Goal: Task Accomplishment & Management: Complete application form

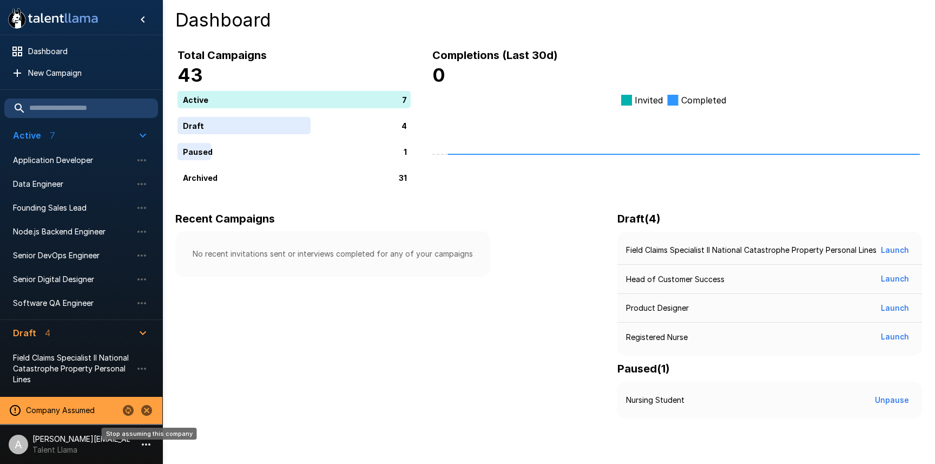
click at [147, 410] on icon "Stop assuming this company" at bounding box center [146, 410] width 13 height 13
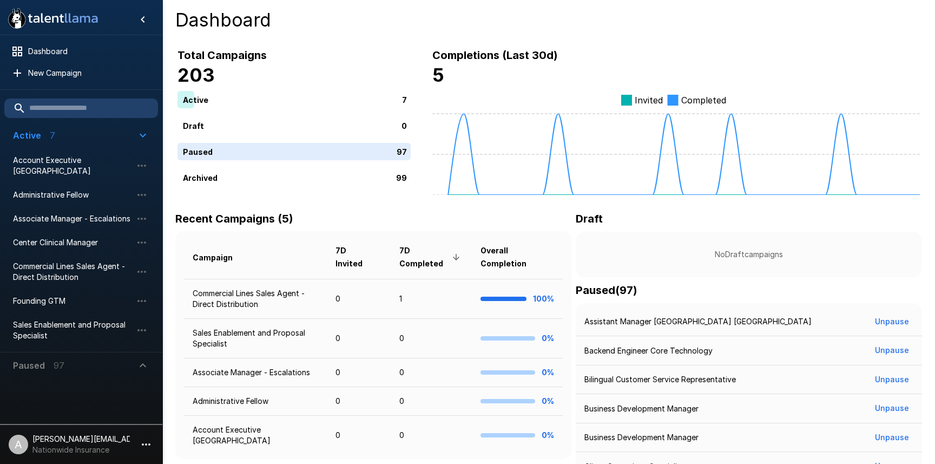
click at [141, 436] on li "A [PERSON_NAME][EMAIL_ADDRESS][DOMAIN_NAME] Nationwide Insurance" at bounding box center [81, 442] width 162 height 35
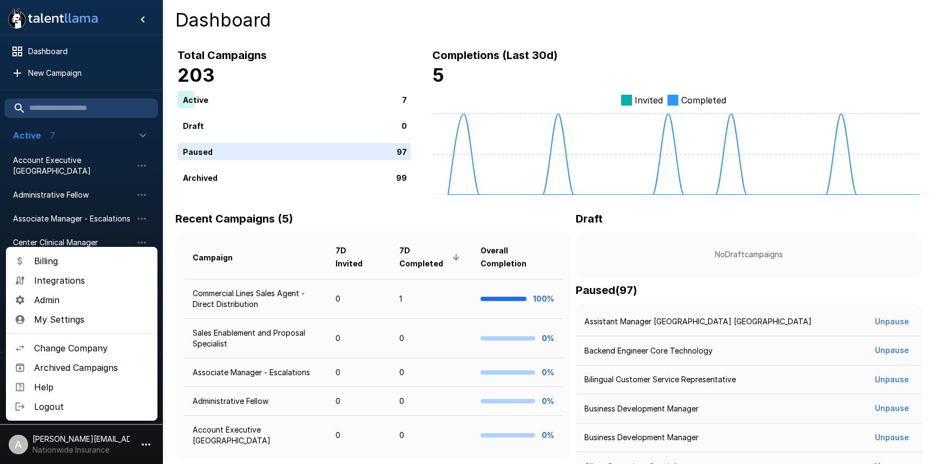
click at [79, 301] on span "Admin" at bounding box center [91, 299] width 115 height 13
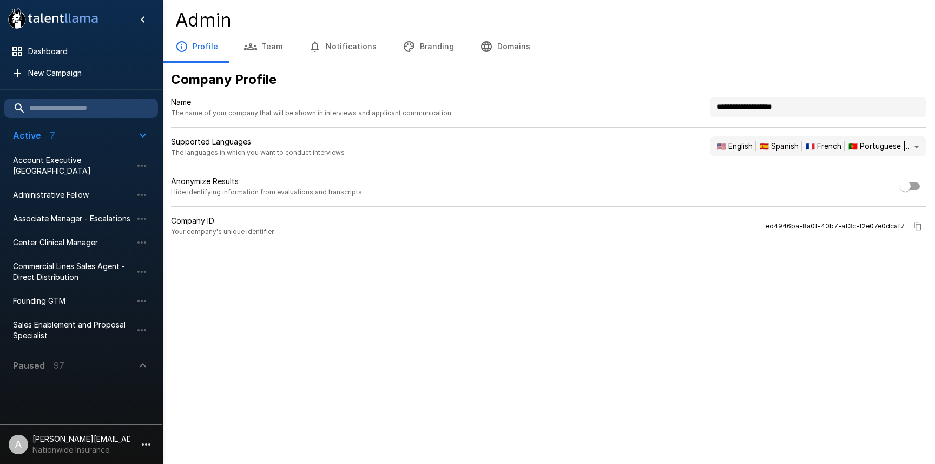
drag, startPoint x: 819, startPoint y: 106, endPoint x: 661, endPoint y: 100, distance: 158.2
click at [661, 100] on div "**********" at bounding box center [549, 112] width 756 height 31
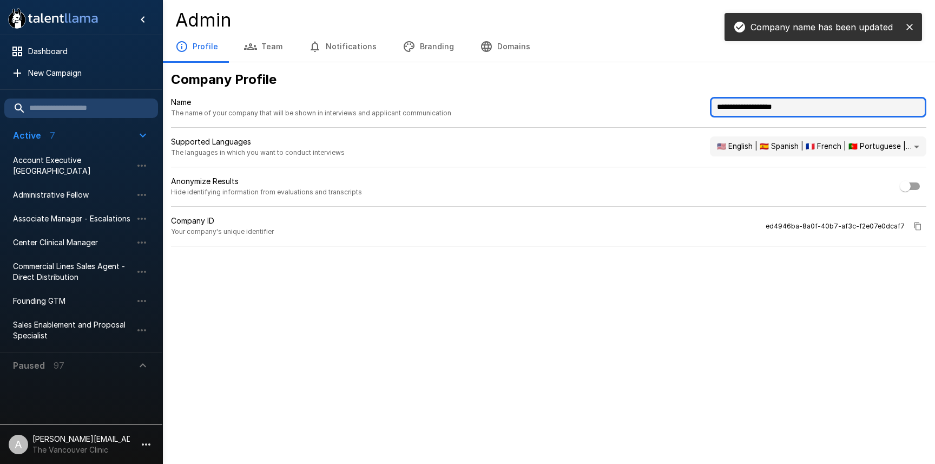
drag, startPoint x: 730, startPoint y: 107, endPoint x: 698, endPoint y: 105, distance: 31.4
click at [698, 105] on div "**********" at bounding box center [549, 112] width 756 height 31
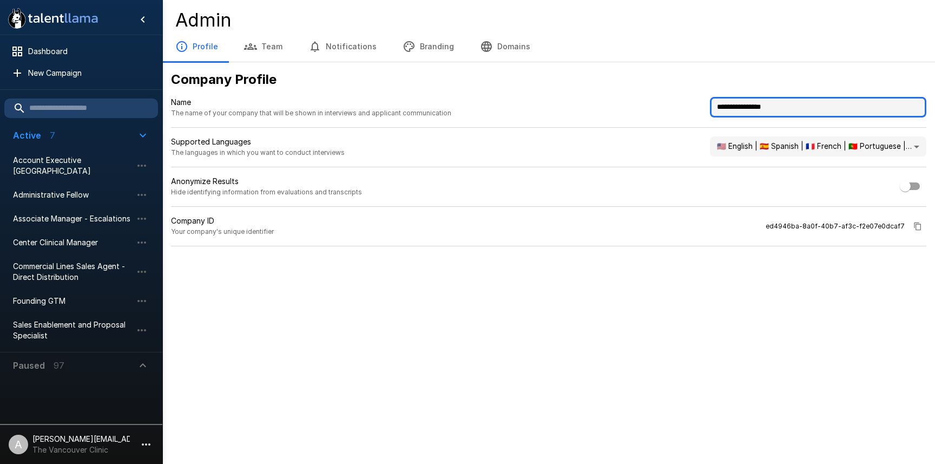
type input "**********"
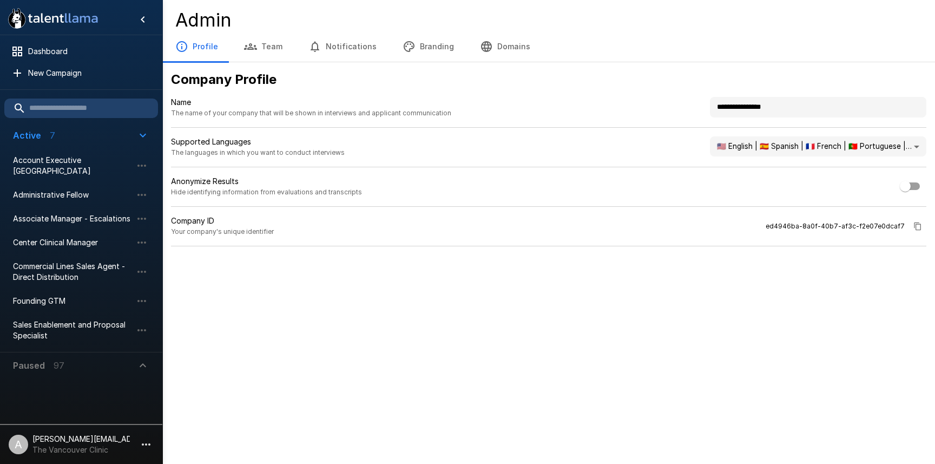
drag, startPoint x: 745, startPoint y: 65, endPoint x: 658, endPoint y: 56, distance: 87.7
click at [738, 64] on div "**********" at bounding box center [548, 158] width 773 height 193
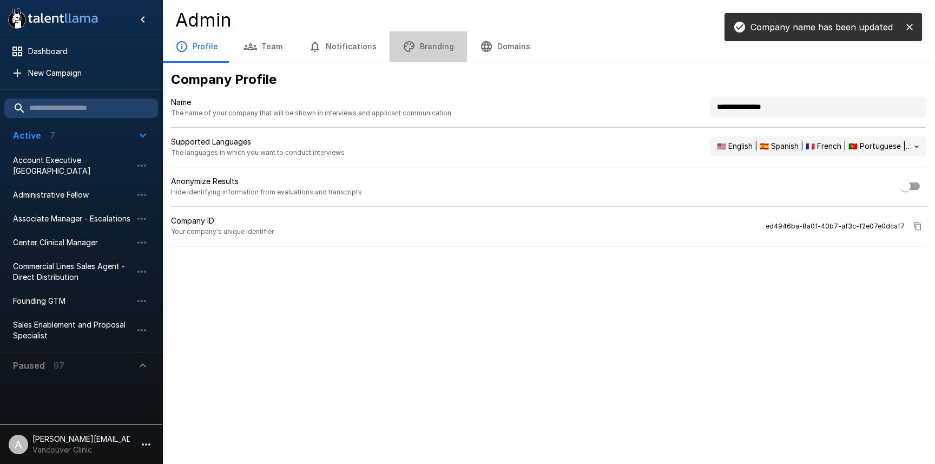
click at [421, 47] on button "Branding" at bounding box center [428, 46] width 77 height 30
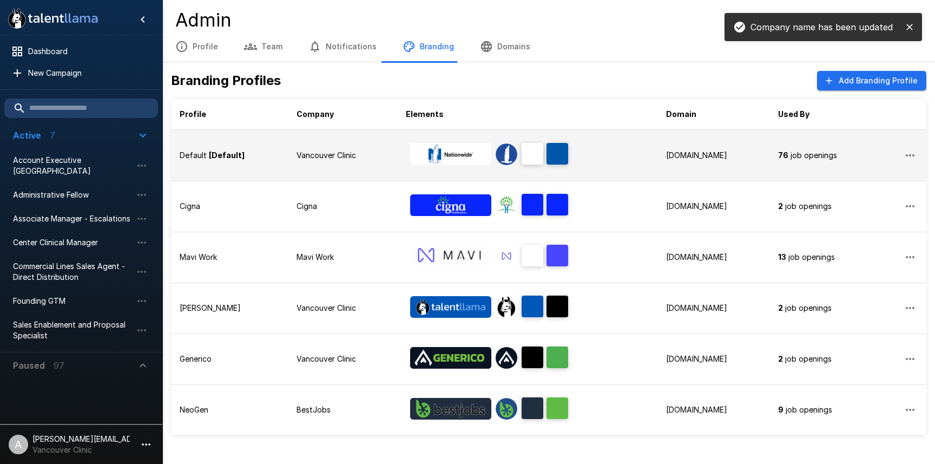
click at [358, 162] on td "Vancouver Clinic" at bounding box center [342, 155] width 109 height 51
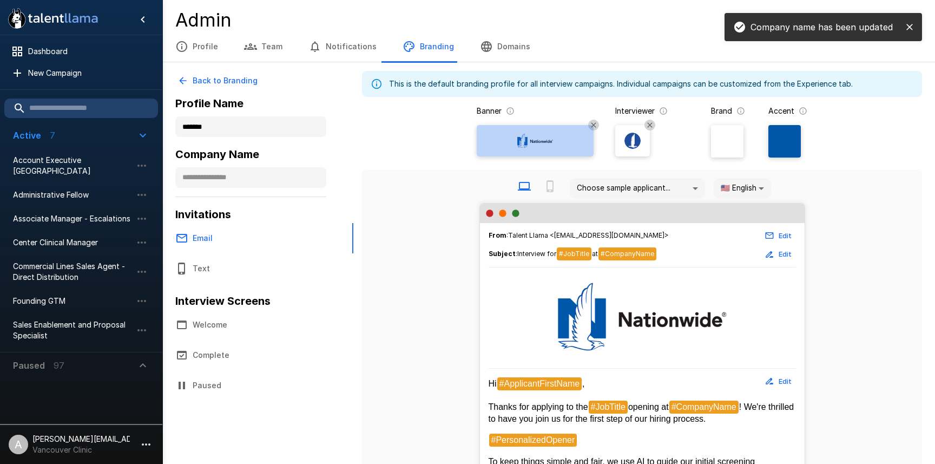
click at [533, 141] on img at bounding box center [535, 141] width 65 height 16
click at [0, 0] on input "file" at bounding box center [0, 0] width 0 height 0
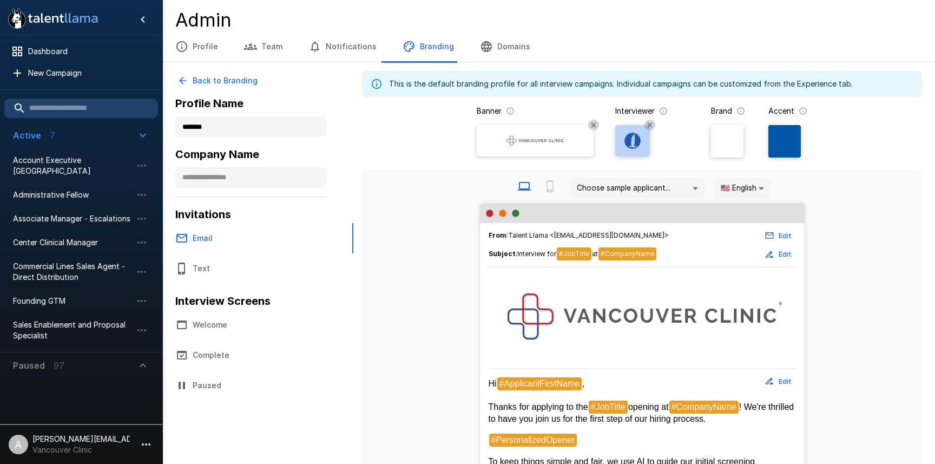
click at [638, 145] on img at bounding box center [633, 141] width 16 height 16
click at [0, 0] on input "file" at bounding box center [0, 0] width 0 height 0
click at [234, 318] on button "Welcome" at bounding box center [257, 325] width 191 height 30
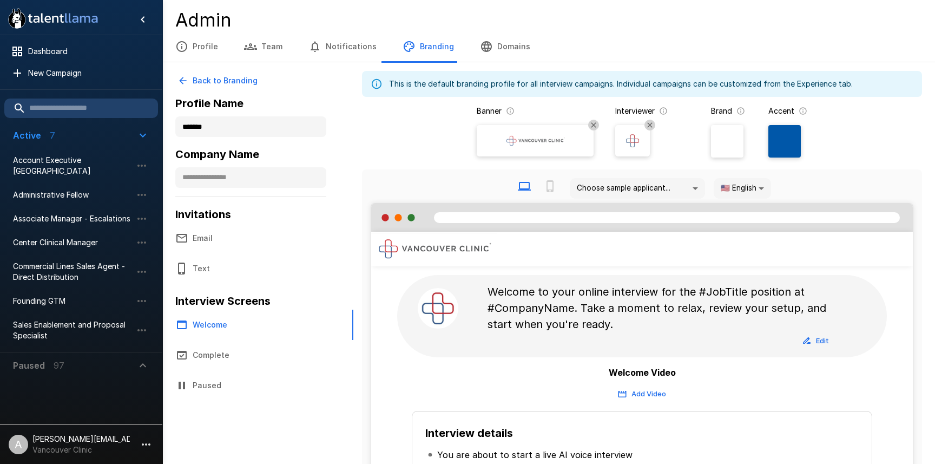
click at [768, 137] on div "Brand Accent" at bounding box center [759, 133] width 96 height 55
click at [782, 137] on div at bounding box center [785, 141] width 32 height 32
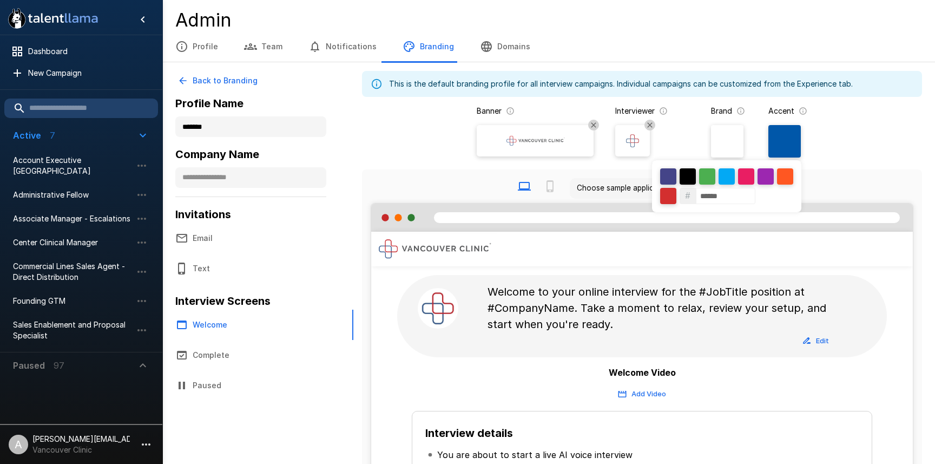
click at [755, 195] on input "******" at bounding box center [726, 196] width 60 height 16
paste input
type input "******"
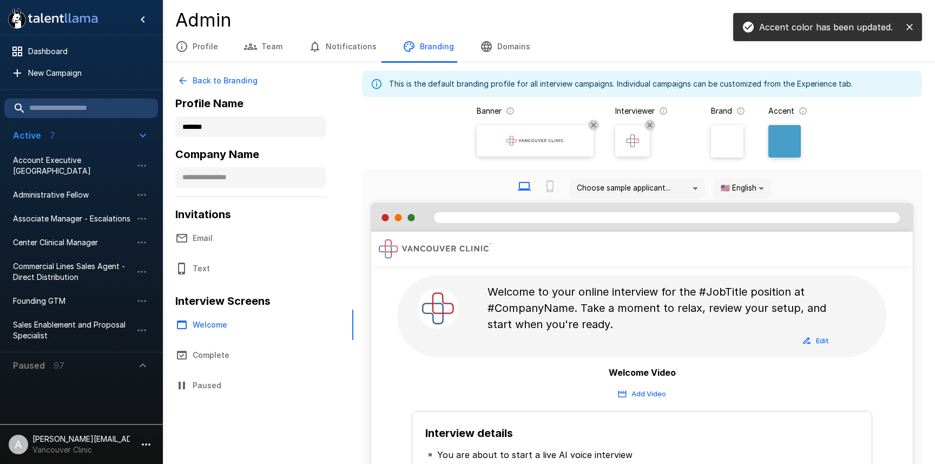
click at [874, 168] on div "This is the default branding profile for all interview campaigns. Individual ca…" at bounding box center [642, 347] width 560 height 552
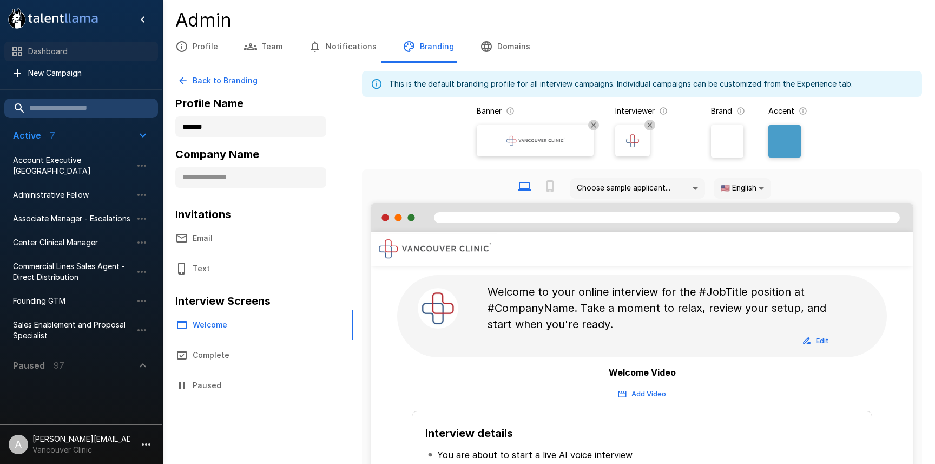
click at [78, 56] on span "Dashboard" at bounding box center [88, 51] width 121 height 11
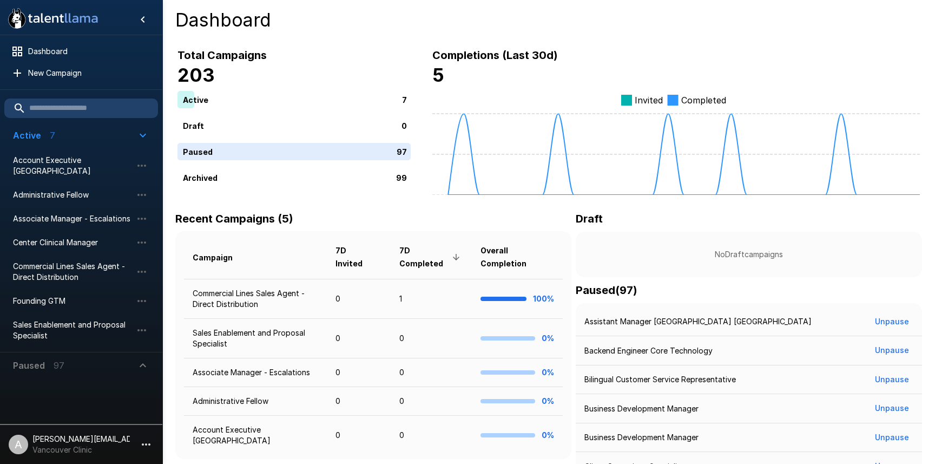
click at [140, 137] on icon "button" at bounding box center [142, 135] width 13 height 13
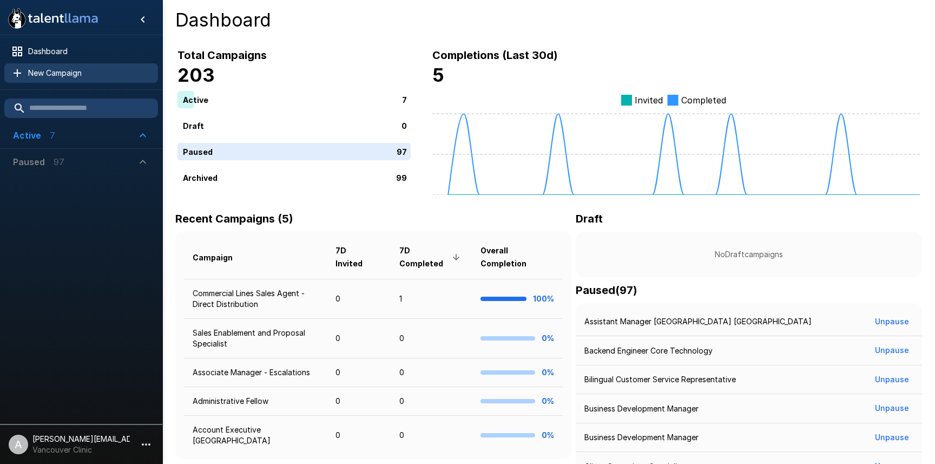
click at [38, 76] on span "New Campaign" at bounding box center [88, 73] width 121 height 11
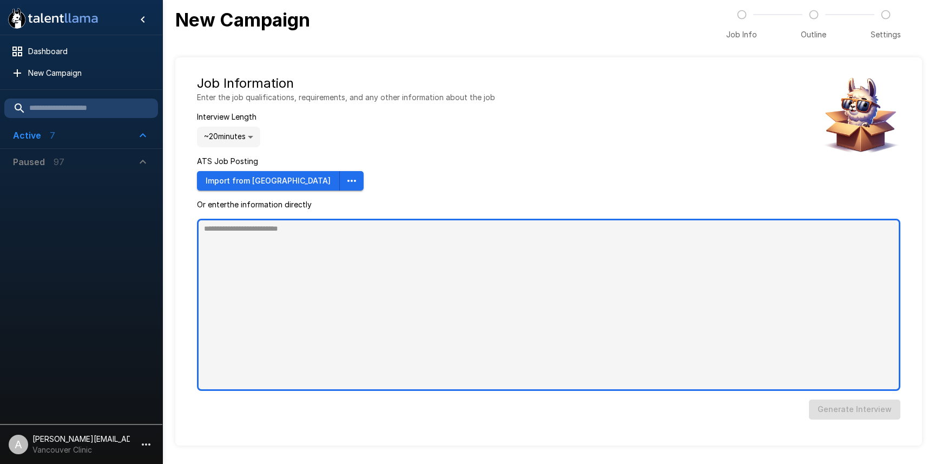
type textarea "*"
click at [355, 256] on textarea at bounding box center [549, 305] width 704 height 172
paste textarea "**********"
type textarea "**********"
type textarea "*"
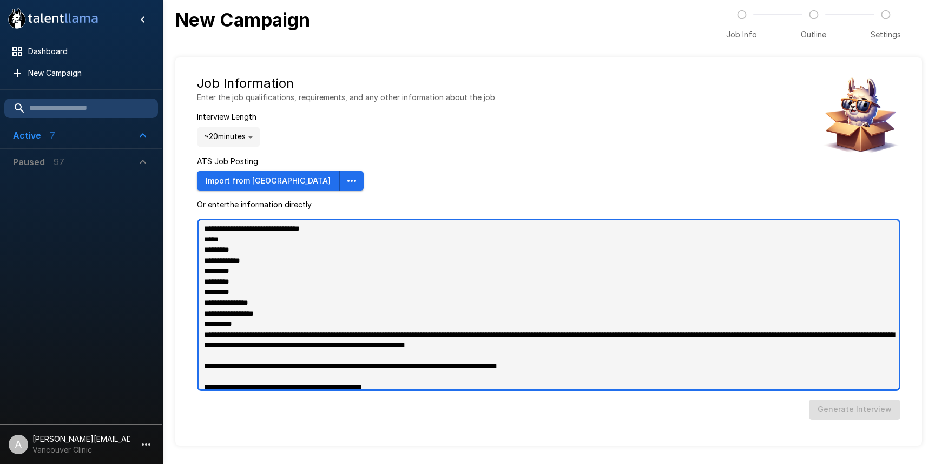
scroll to position [521, 0]
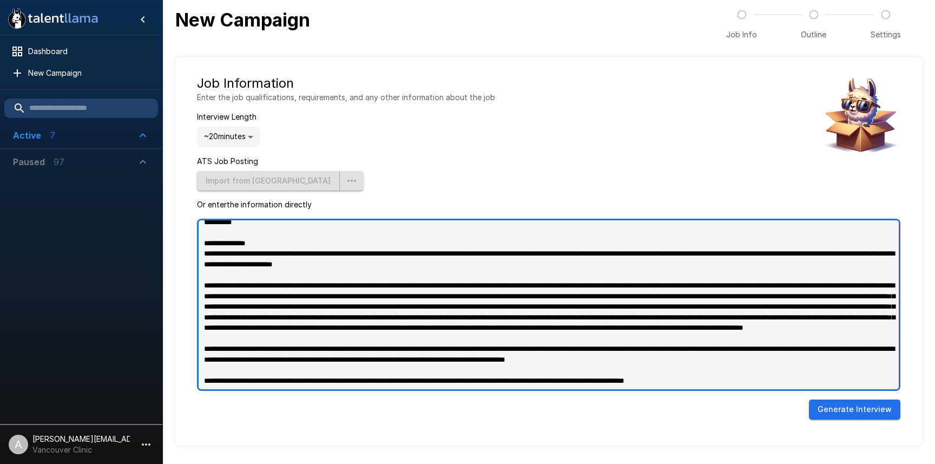
type textarea "**********"
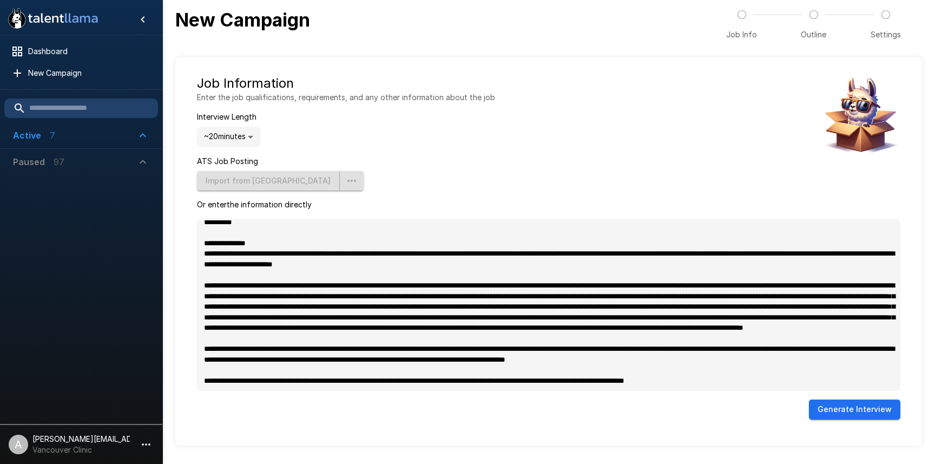
type textarea "*"
click at [848, 412] on button "Generate Interview" at bounding box center [854, 409] width 91 height 20
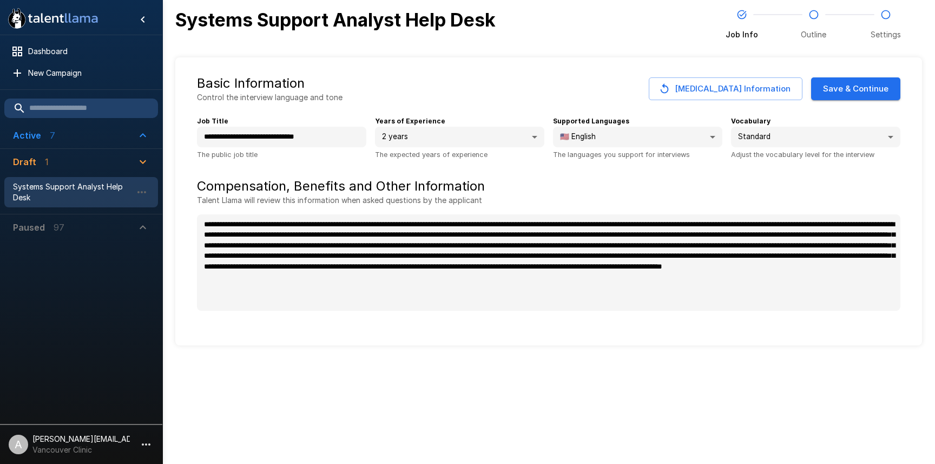
type textarea "*"
click at [861, 90] on button "Save & Continue" at bounding box center [855, 88] width 89 height 23
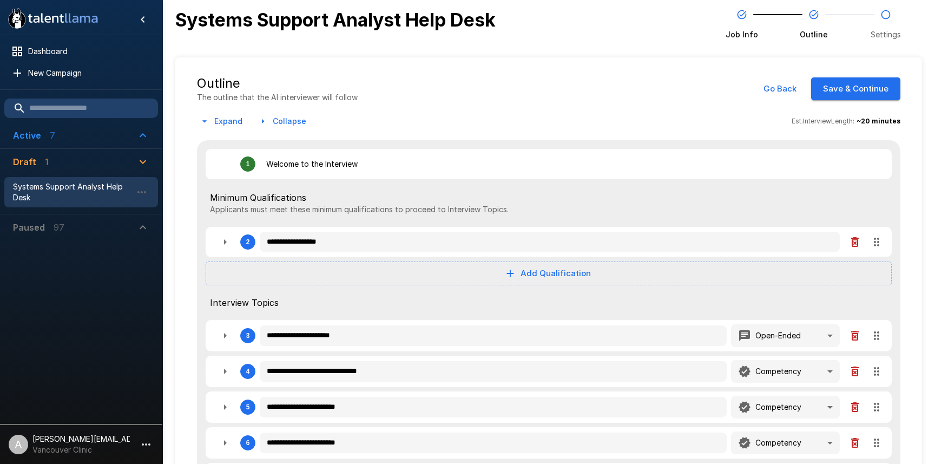
click at [861, 90] on button "Save & Continue" at bounding box center [855, 88] width 89 height 23
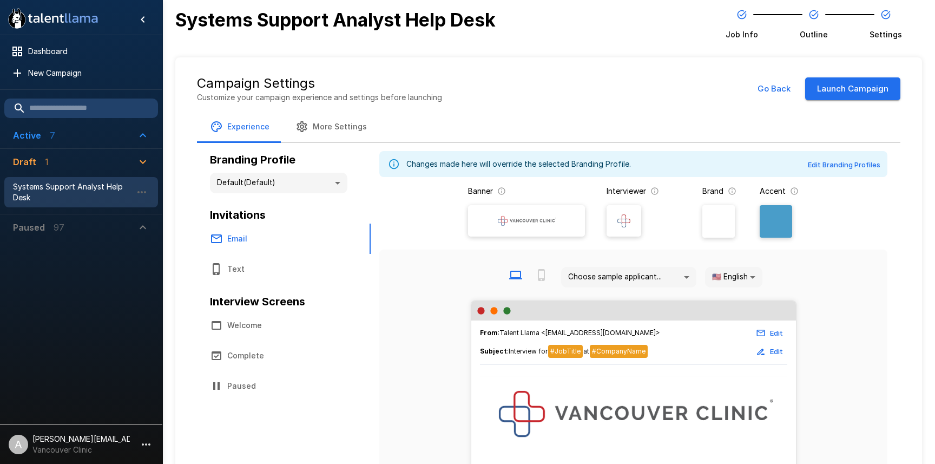
click at [861, 90] on button "Launch Campaign" at bounding box center [852, 88] width 95 height 23
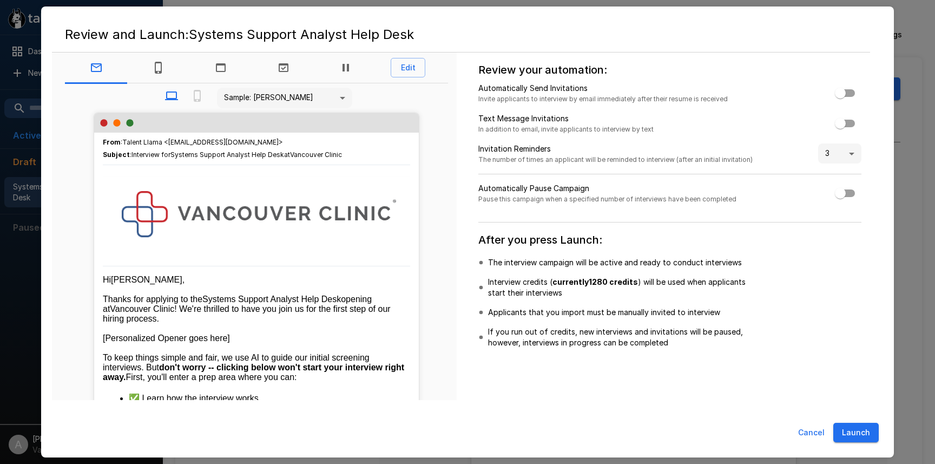
click at [860, 436] on button "Launch" at bounding box center [856, 433] width 45 height 20
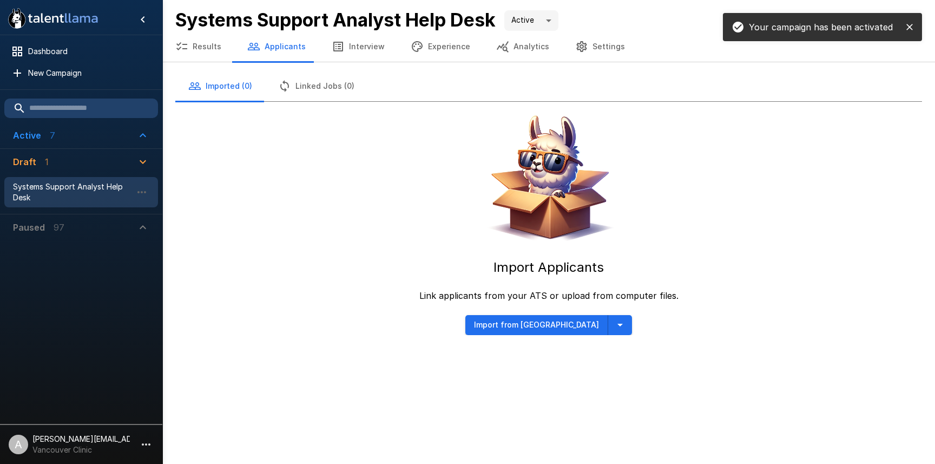
click at [346, 143] on div "Import Applicants Link applicants from your ATS or upload from computer files. …" at bounding box center [548, 218] width 747 height 233
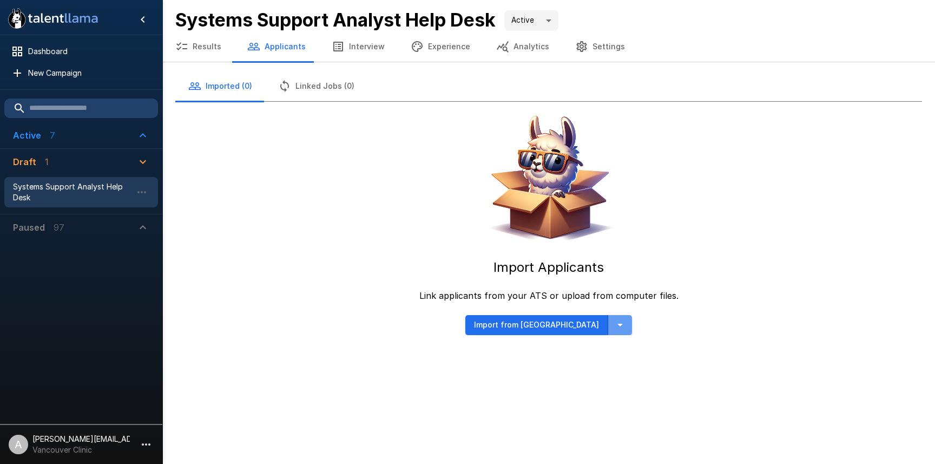
click at [614, 318] on icon "button" at bounding box center [620, 324] width 13 height 13
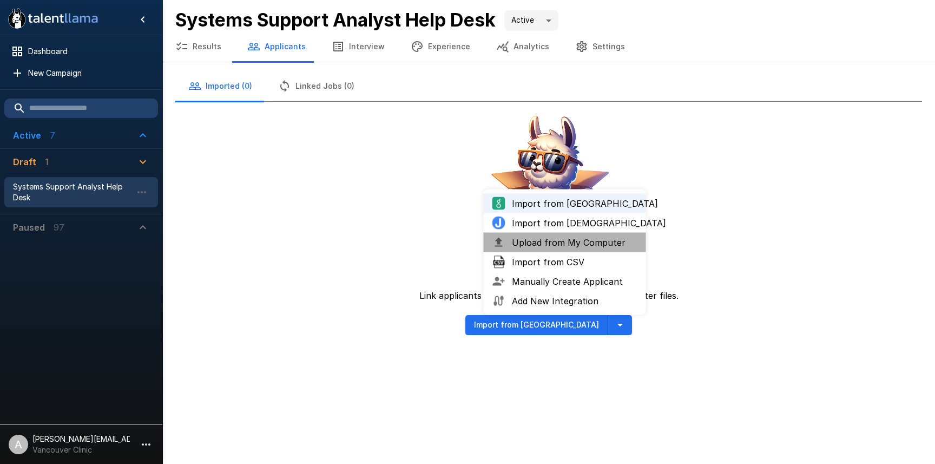
click at [562, 240] on span "Upload from My Computer" at bounding box center [575, 242] width 126 height 13
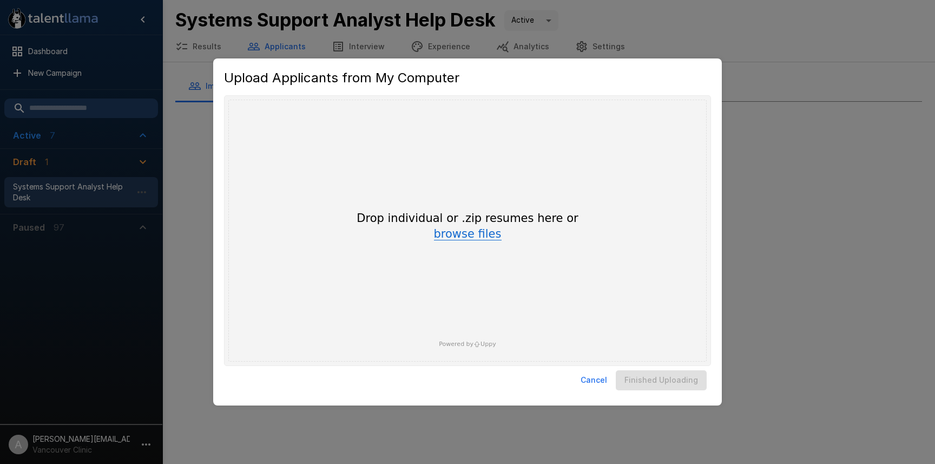
click at [489, 235] on button "browse files" at bounding box center [468, 234] width 68 height 12
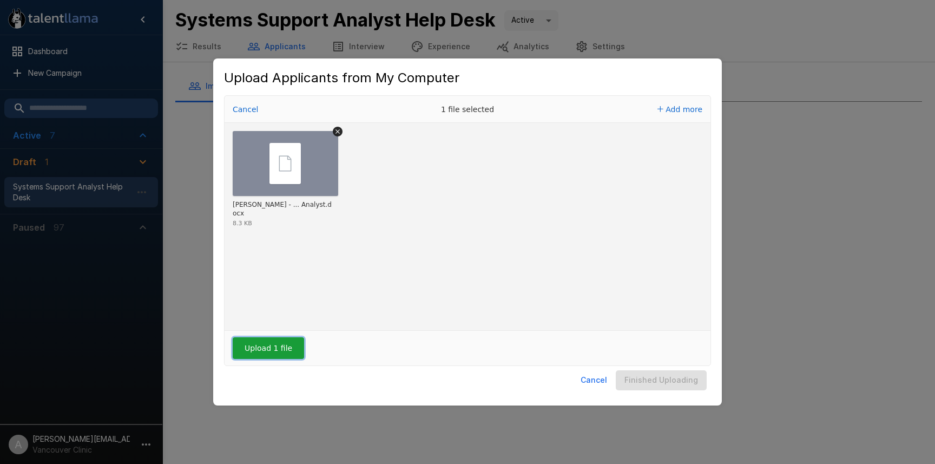
click at [264, 341] on button "Upload 1 file" at bounding box center [268, 348] width 71 height 22
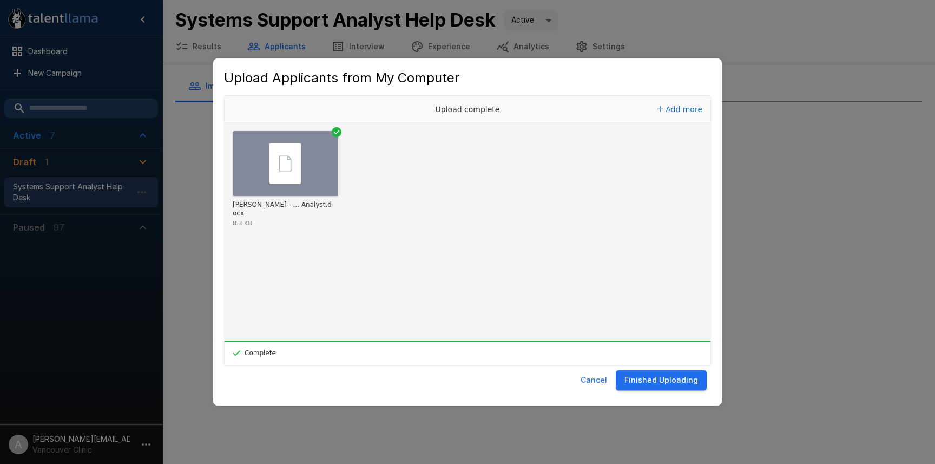
click at [655, 385] on button "Finished Uploading" at bounding box center [661, 380] width 91 height 20
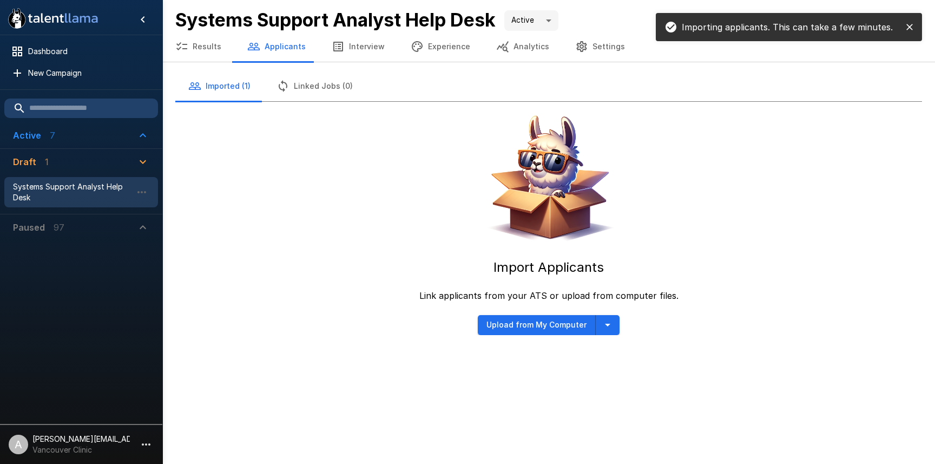
click at [916, 25] on button "close" at bounding box center [910, 27] width 16 height 16
